Goal: Navigation & Orientation: Find specific page/section

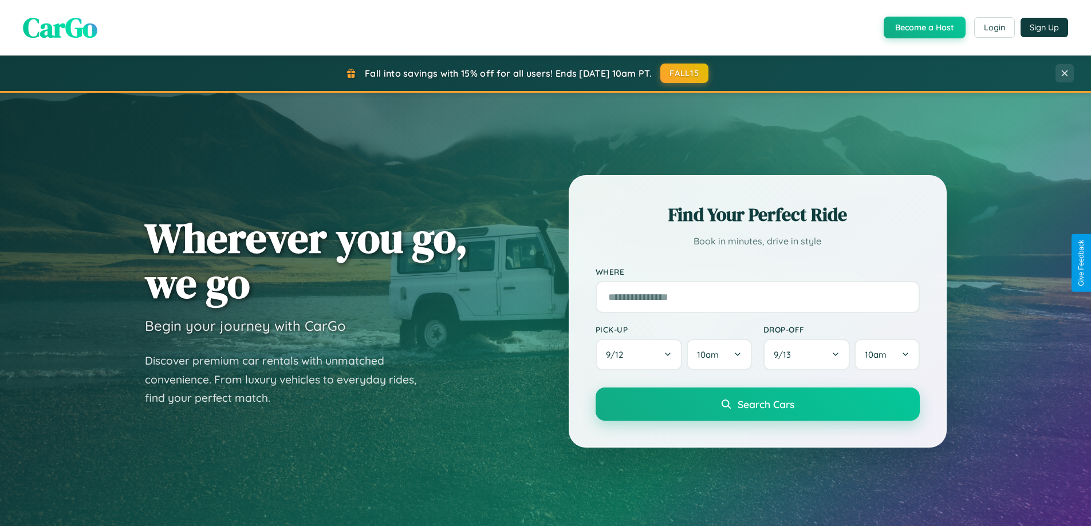
scroll to position [494, 0]
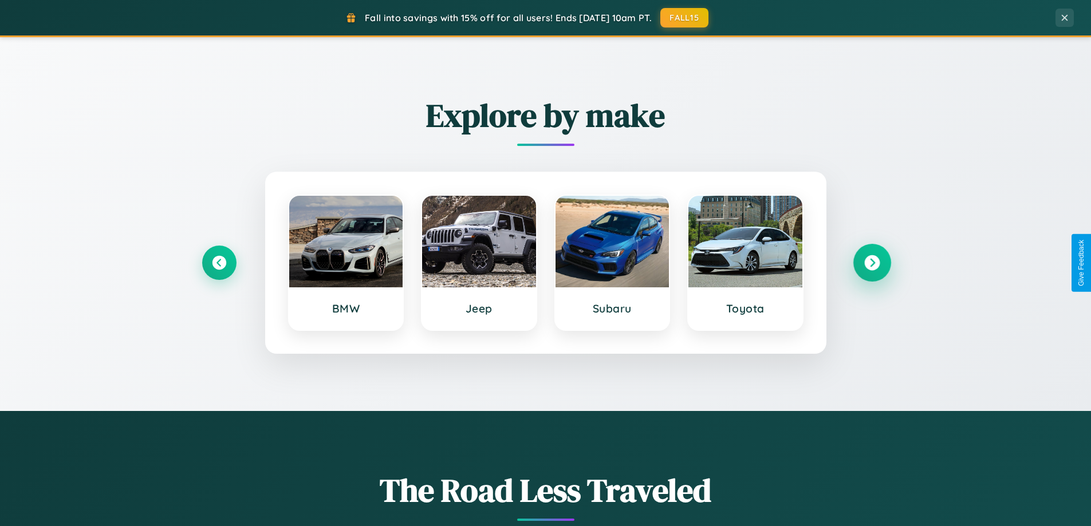
click at [872, 263] on icon at bounding box center [871, 262] width 15 height 15
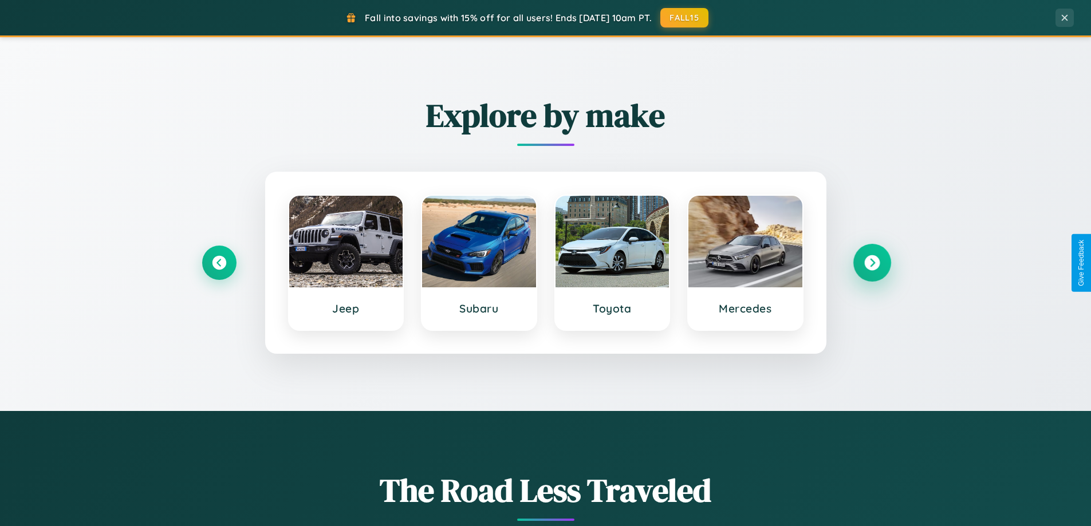
click at [872, 263] on icon at bounding box center [871, 262] width 15 height 15
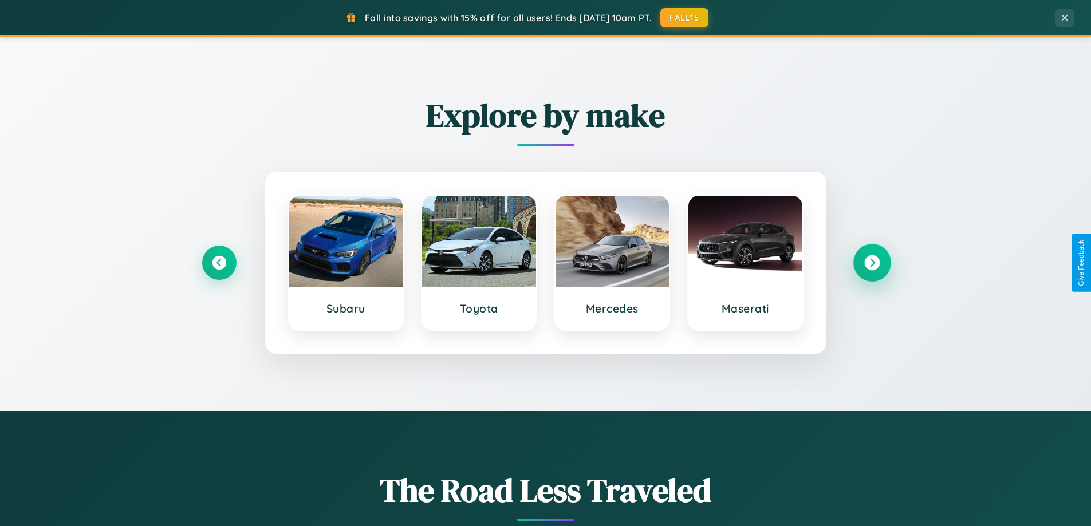
click at [872, 263] on icon at bounding box center [871, 262] width 15 height 15
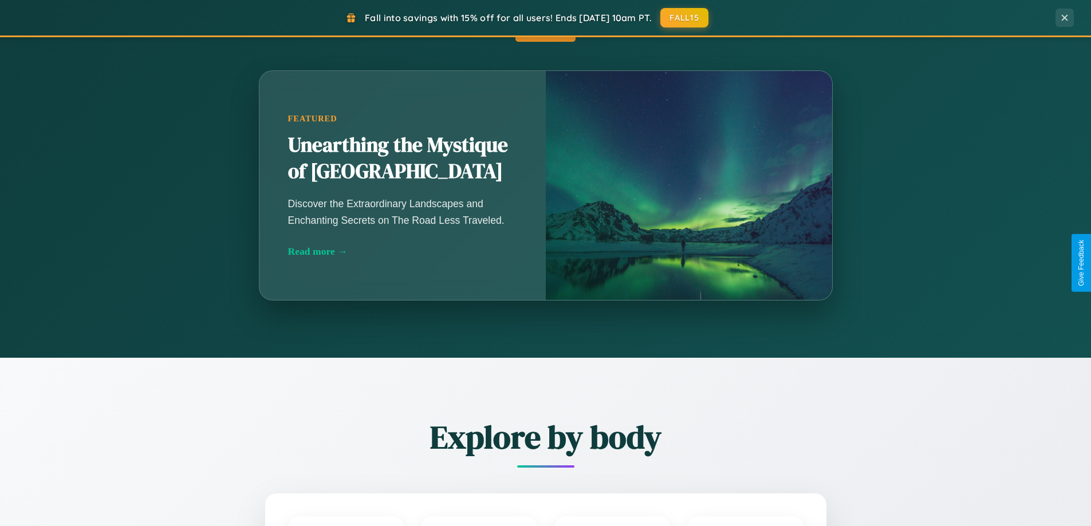
scroll to position [788, 0]
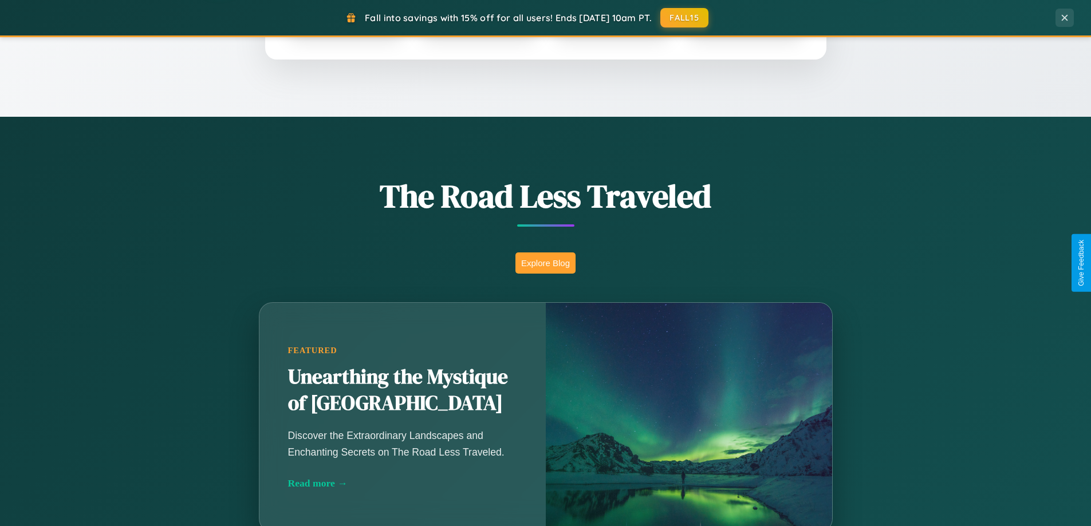
click at [545, 263] on button "Explore Blog" at bounding box center [545, 263] width 60 height 21
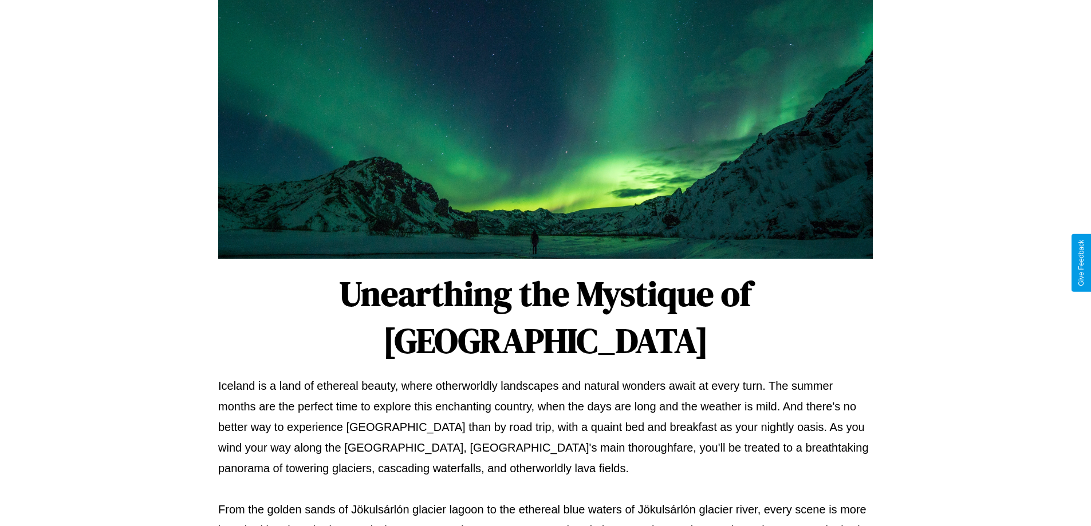
scroll to position [371, 0]
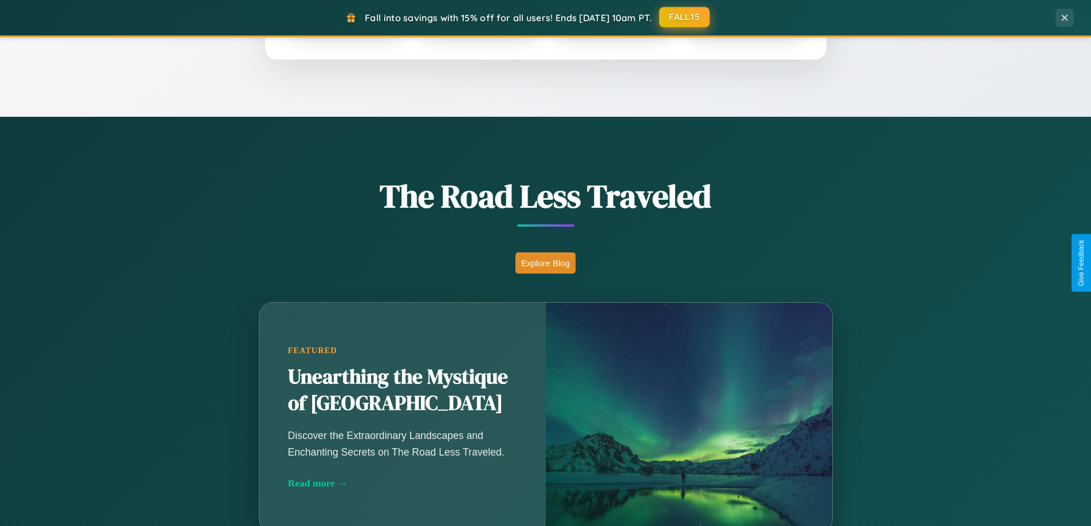
click at [685, 18] on button "FALL15" at bounding box center [684, 17] width 50 height 21
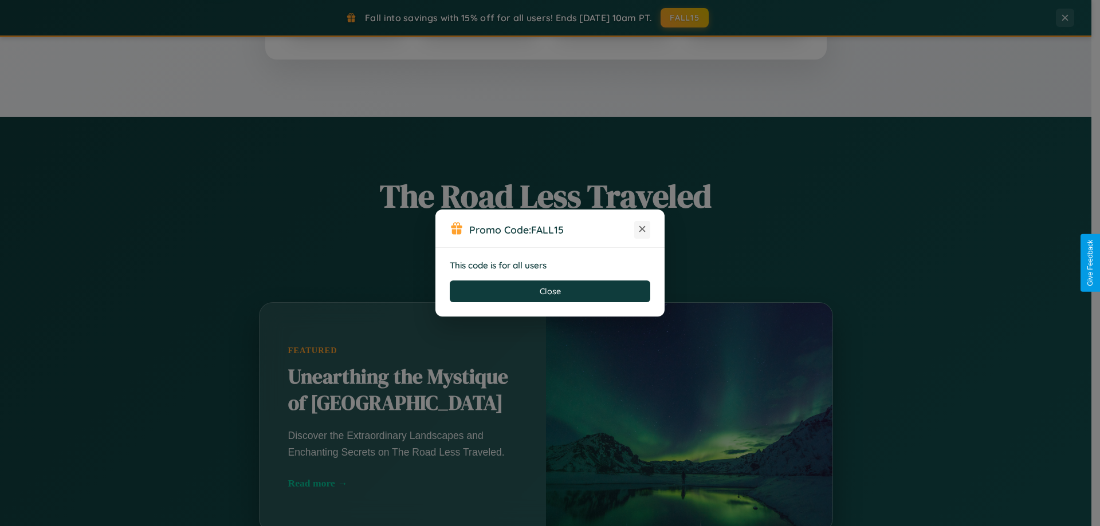
click at [642, 230] on icon at bounding box center [641, 228] width 11 height 11
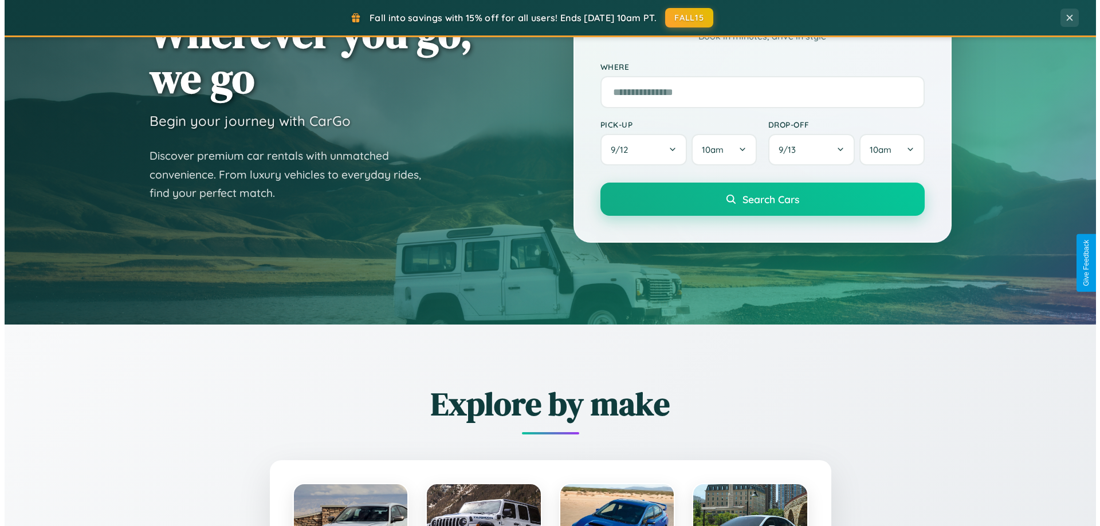
scroll to position [0, 0]
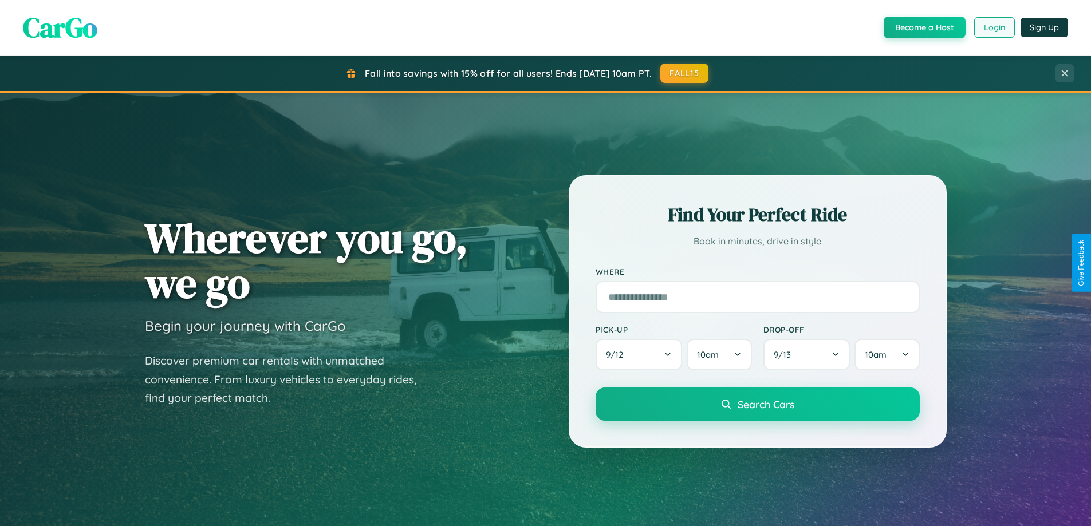
click at [994, 27] on button "Login" at bounding box center [994, 27] width 41 height 21
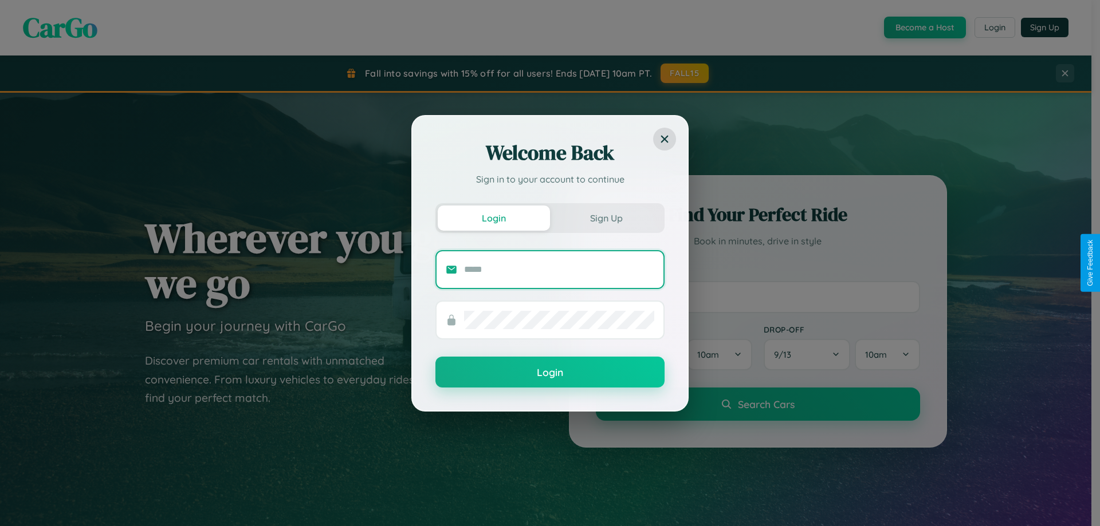
click at [558, 269] on input "text" at bounding box center [559, 270] width 190 height 18
type input "**********"
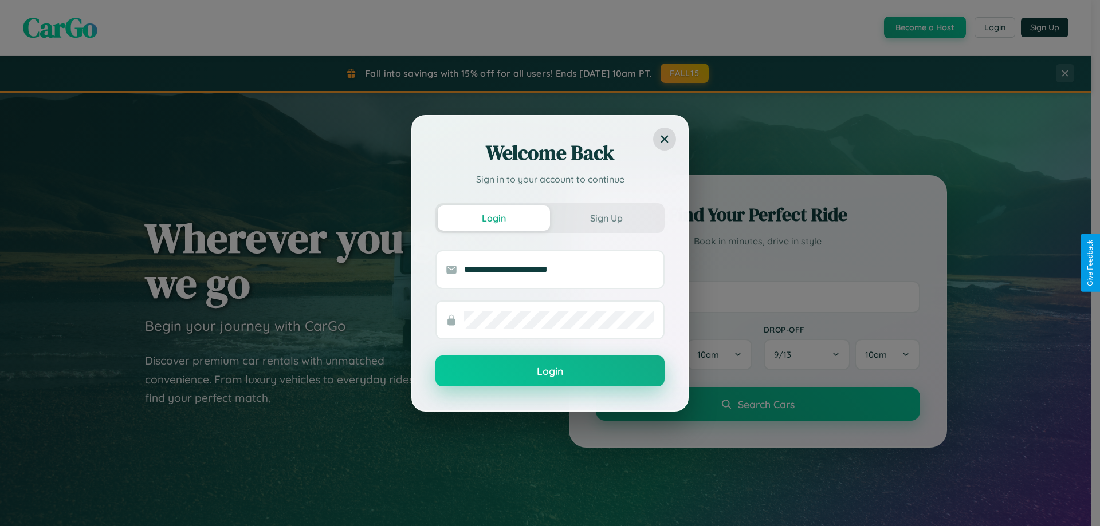
click at [550, 372] on button "Login" at bounding box center [549, 371] width 229 height 31
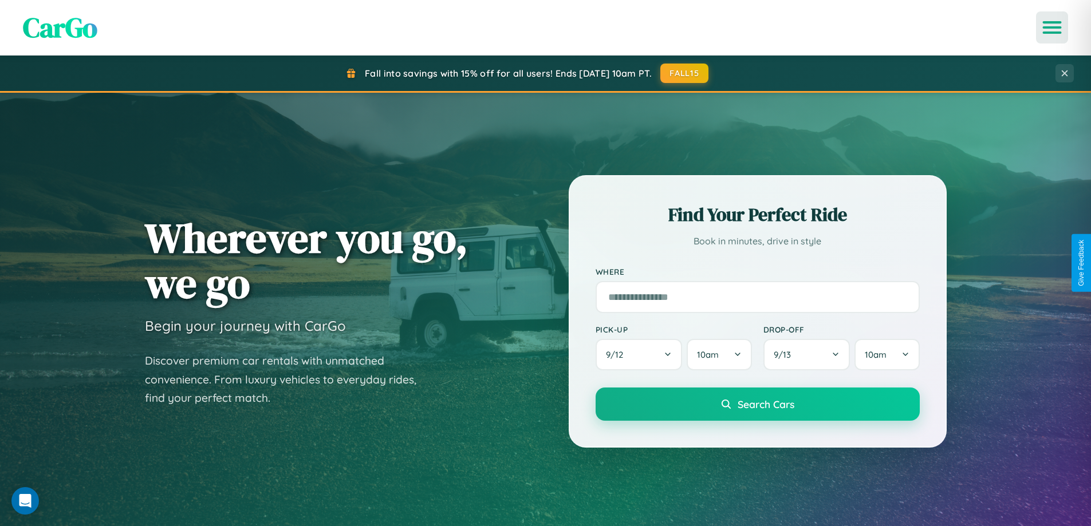
click at [1052, 27] on icon "Open menu" at bounding box center [1052, 27] width 17 height 10
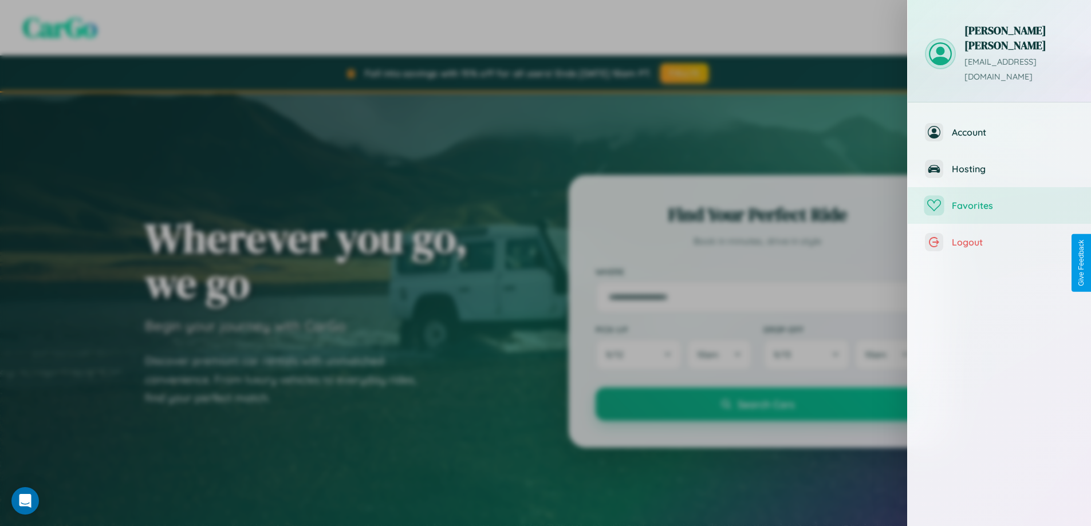
click at [999, 200] on span "Favorites" at bounding box center [1013, 205] width 122 height 11
